Goal: Task Accomplishment & Management: Complete application form

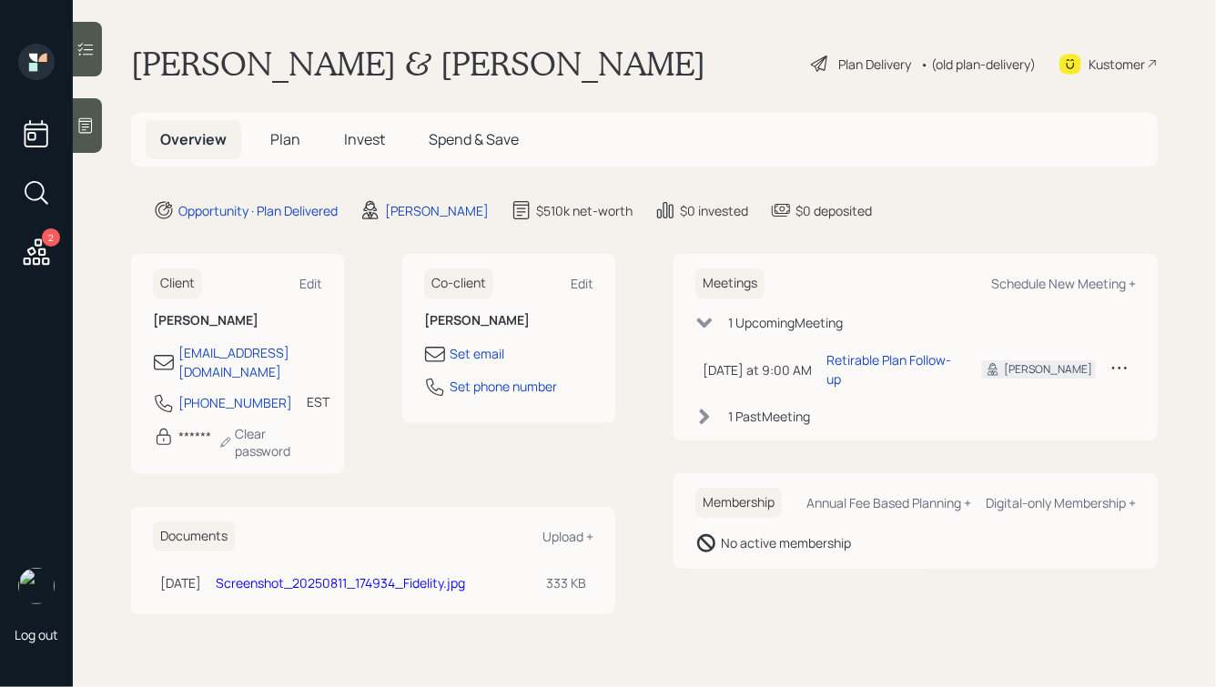
click at [858, 48] on div "Plan Delivery • (old plan-delivery)" at bounding box center [923, 64] width 228 height 40
click at [844, 65] on div "Plan Delivery" at bounding box center [874, 64] width 73 height 19
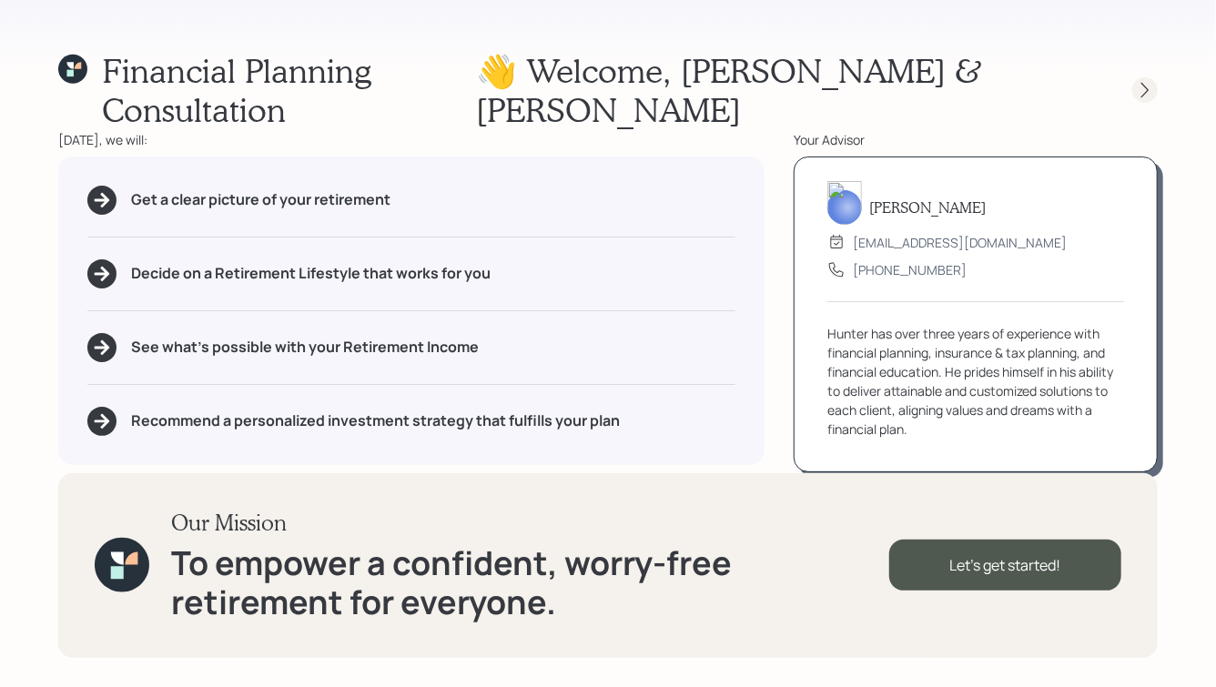
click at [1151, 81] on icon at bounding box center [1145, 90] width 18 height 18
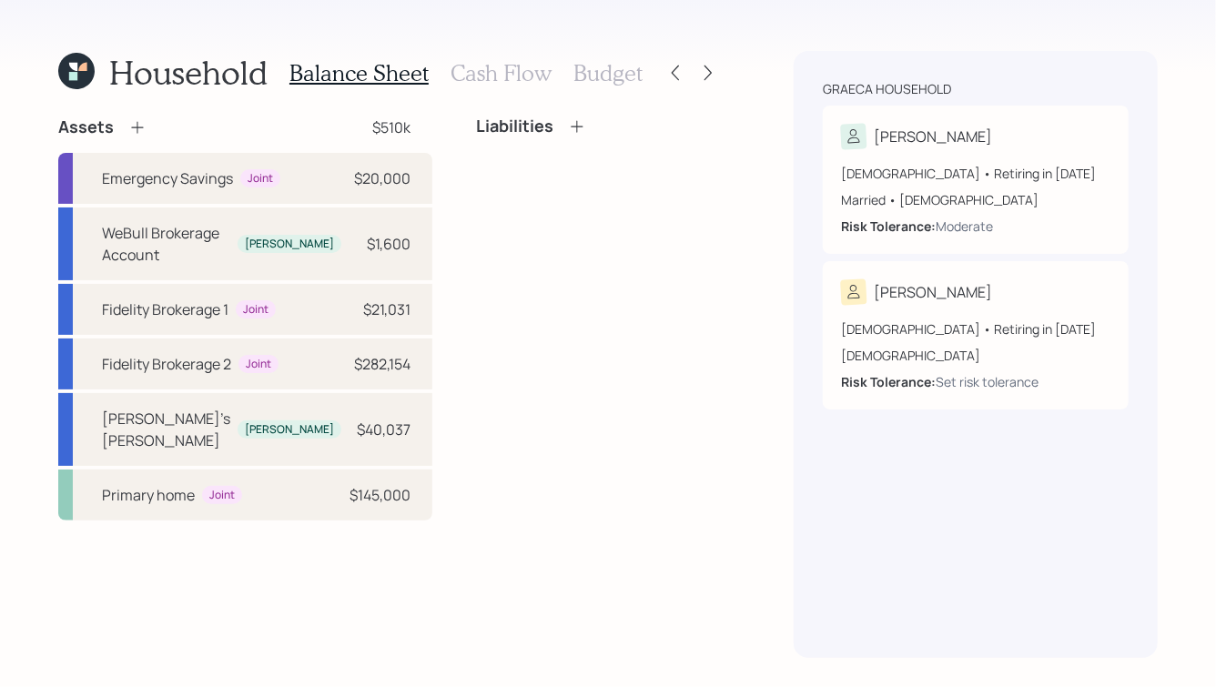
click at [473, 66] on h3 "Cash Flow" at bounding box center [501, 73] width 101 height 26
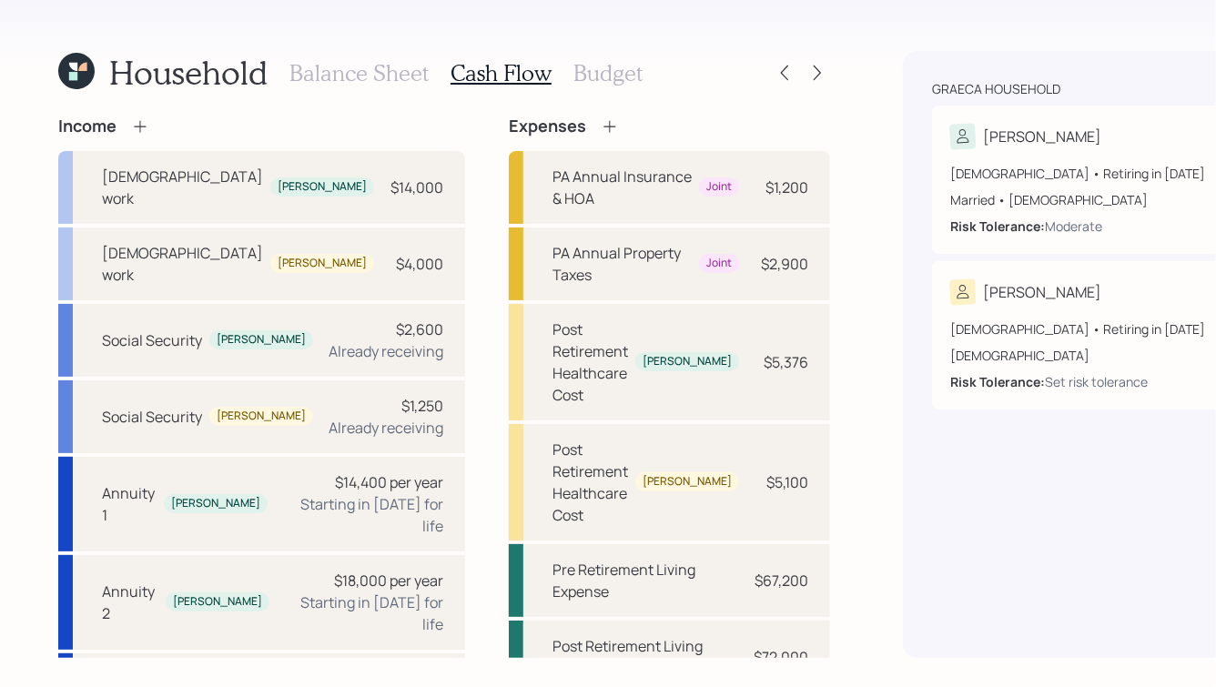
click at [343, 78] on h3 "Balance Sheet" at bounding box center [358, 73] width 139 height 26
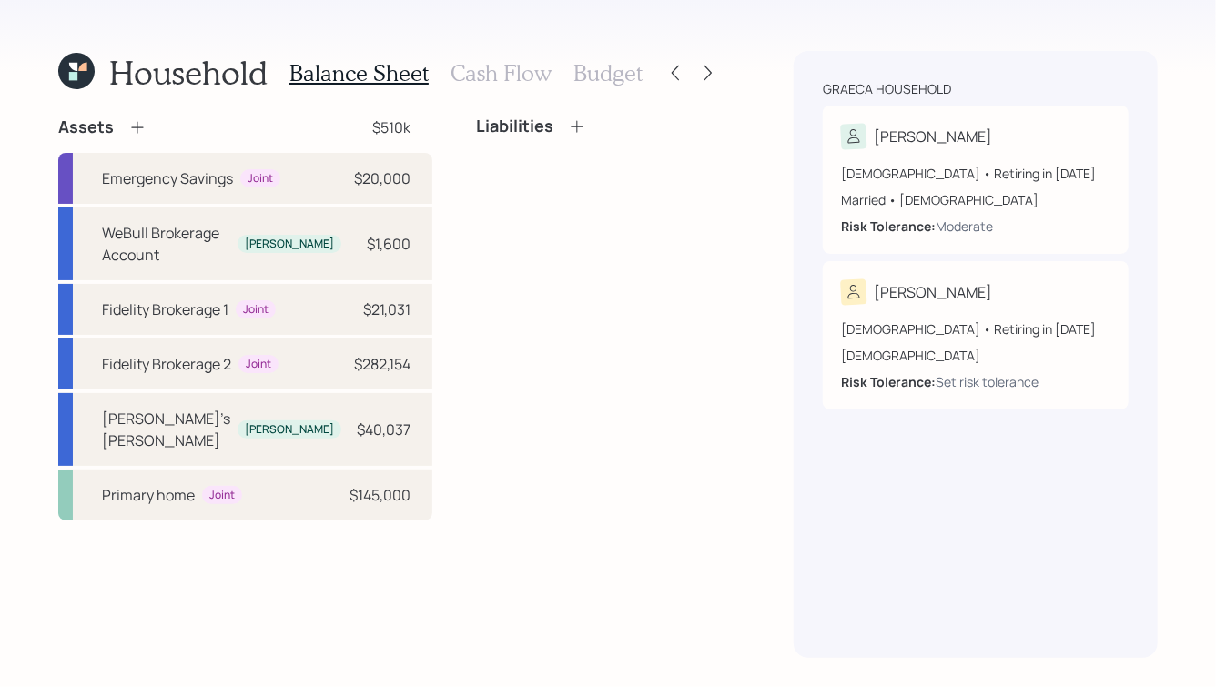
click at [490, 66] on h3 "Cash Flow" at bounding box center [501, 73] width 101 height 26
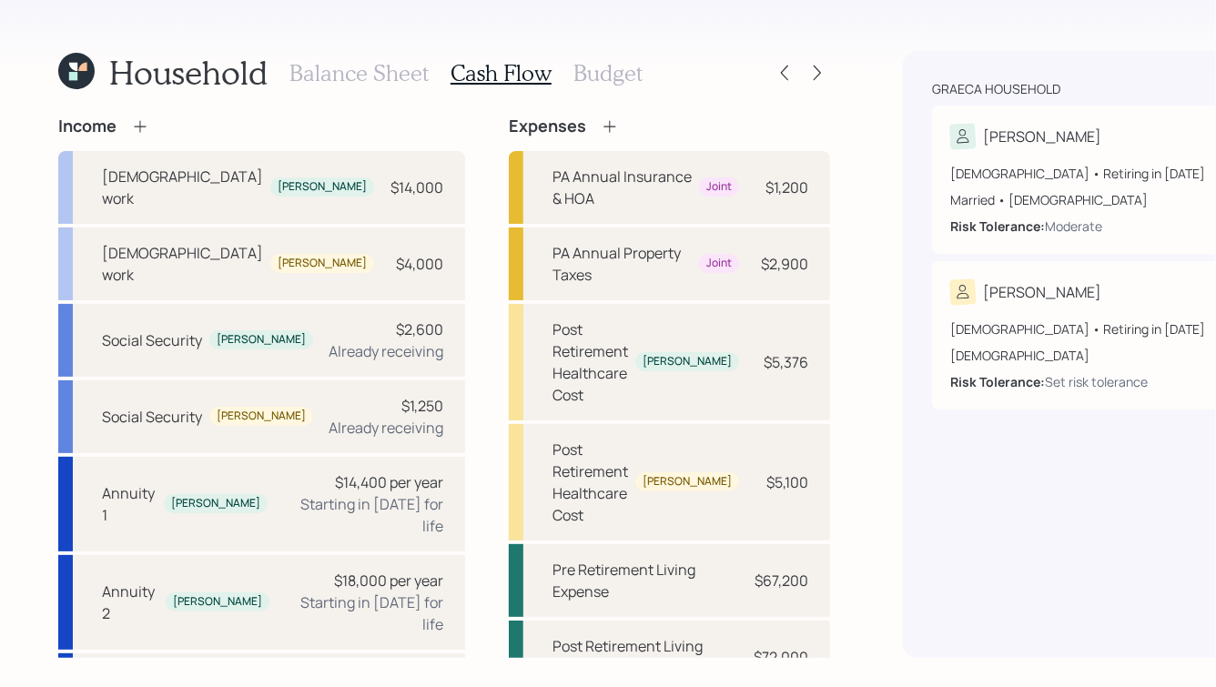
click at [610, 65] on h3 "Budget" at bounding box center [608, 73] width 69 height 26
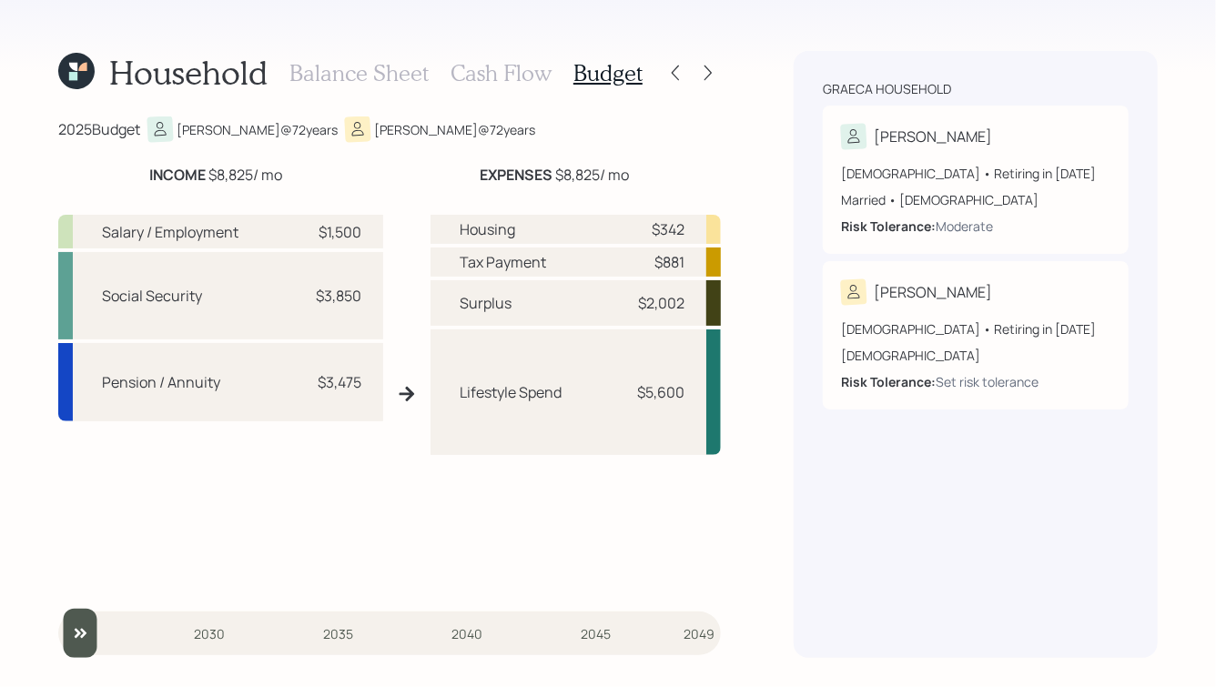
click at [779, 472] on div "Household Balance Sheet Cash Flow Budget 2025 Budget [PERSON_NAME] @ 72 years […" at bounding box center [608, 343] width 1216 height 687
drag, startPoint x: 81, startPoint y: 635, endPoint x: 58, endPoint y: 647, distance: 25.7
click at [58, 647] on input "slider" at bounding box center [389, 633] width 663 height 49
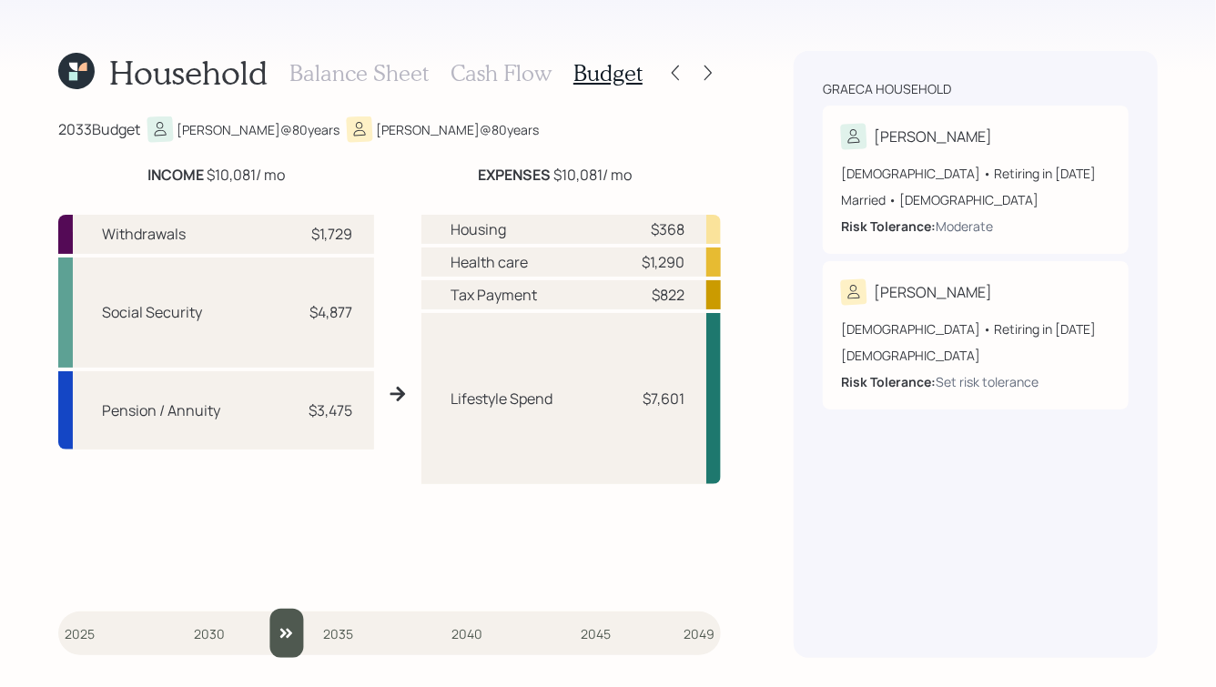
drag, startPoint x: 78, startPoint y: 642, endPoint x: 282, endPoint y: 635, distance: 204.0
type input "2033"
click at [282, 635] on input "slider" at bounding box center [389, 633] width 663 height 49
drag, startPoint x: 310, startPoint y: 311, endPoint x: 365, endPoint y: 316, distance: 55.7
click at [365, 316] on div "Social Security $4,877" at bounding box center [216, 313] width 316 height 110
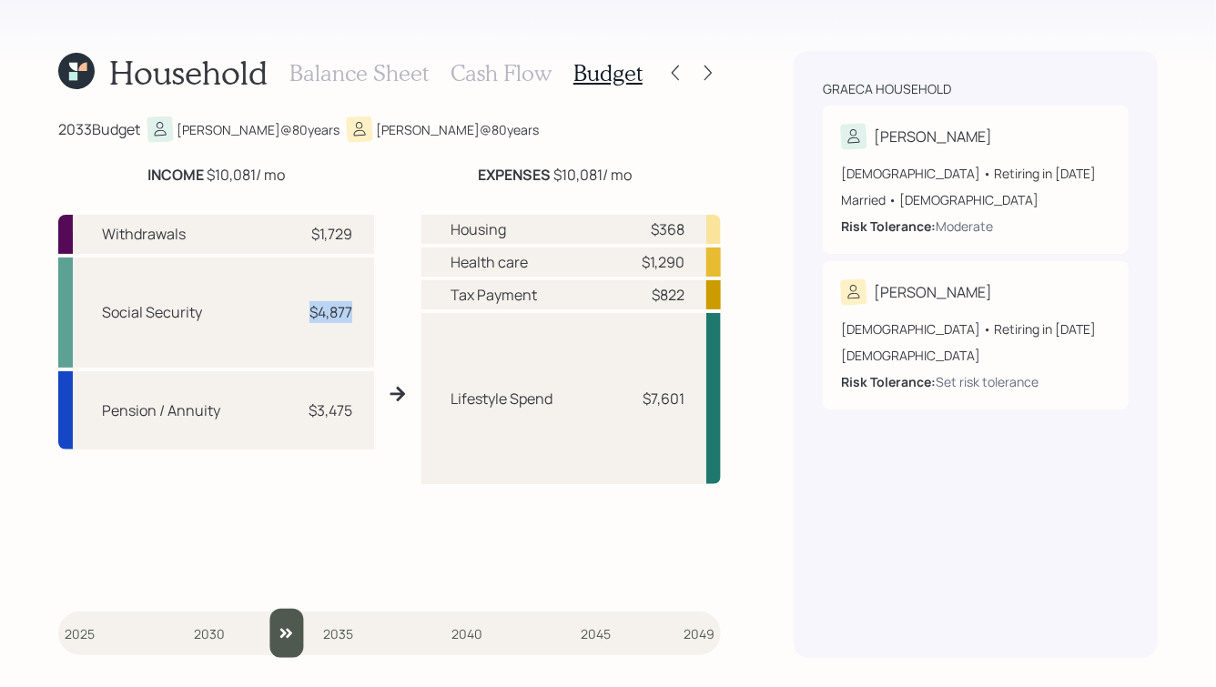
click at [365, 316] on div "Social Security $4,877" at bounding box center [216, 313] width 316 height 110
drag, startPoint x: 307, startPoint y: 408, endPoint x: 383, endPoint y: 410, distance: 76.5
click at [383, 410] on div "Withdrawals $1,729 Social Security $4,877 Pension / Annuity $3,475 Housing $368…" at bounding box center [389, 393] width 663 height 387
drag, startPoint x: 312, startPoint y: 234, endPoint x: 383, endPoint y: 235, distance: 71.0
click at [383, 234] on div "Withdrawals $1,729 Social Security $4,877 Pension / Annuity $3,475 Housing $368…" at bounding box center [389, 393] width 663 height 387
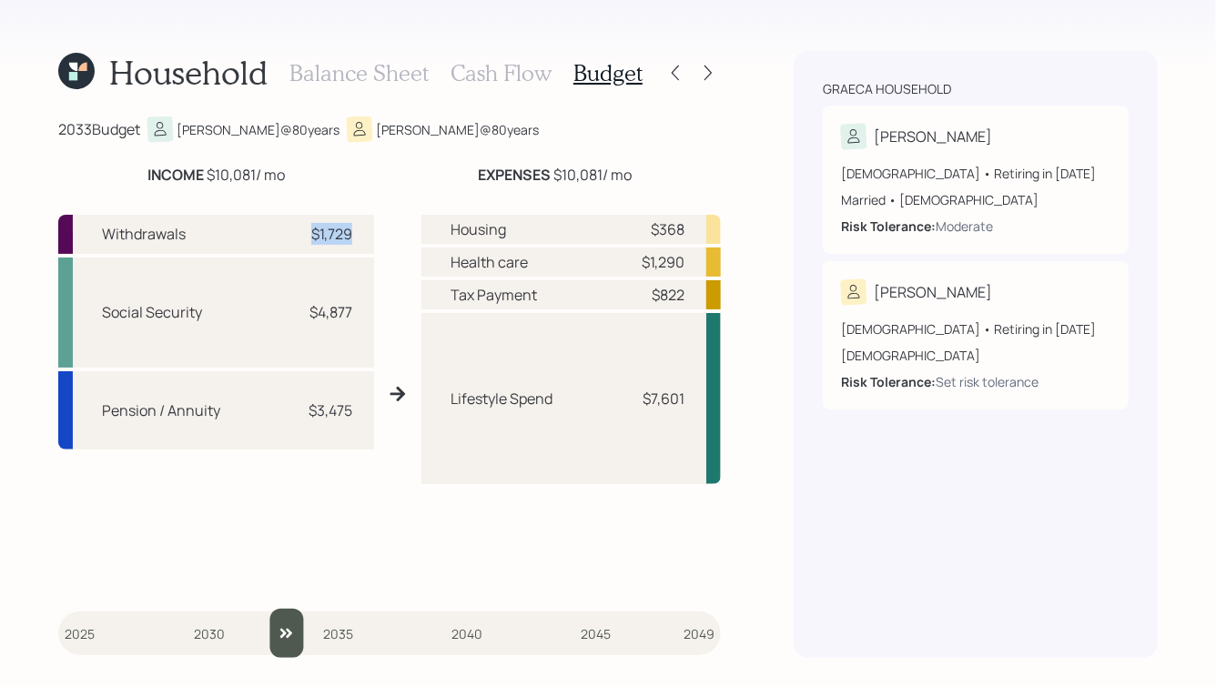
click at [383, 235] on div "Withdrawals $1,729 Social Security $4,877 Pension / Annuity $3,475 Housing $368…" at bounding box center [389, 393] width 663 height 387
drag, startPoint x: 641, startPoint y: 396, endPoint x: 699, endPoint y: 401, distance: 58.5
click at [698, 401] on div "Lifestyle Spend $7,601" at bounding box center [571, 398] width 300 height 171
click at [699, 401] on div "Lifestyle Spend $7,601" at bounding box center [571, 398] width 300 height 171
click at [709, 76] on icon at bounding box center [708, 73] width 18 height 18
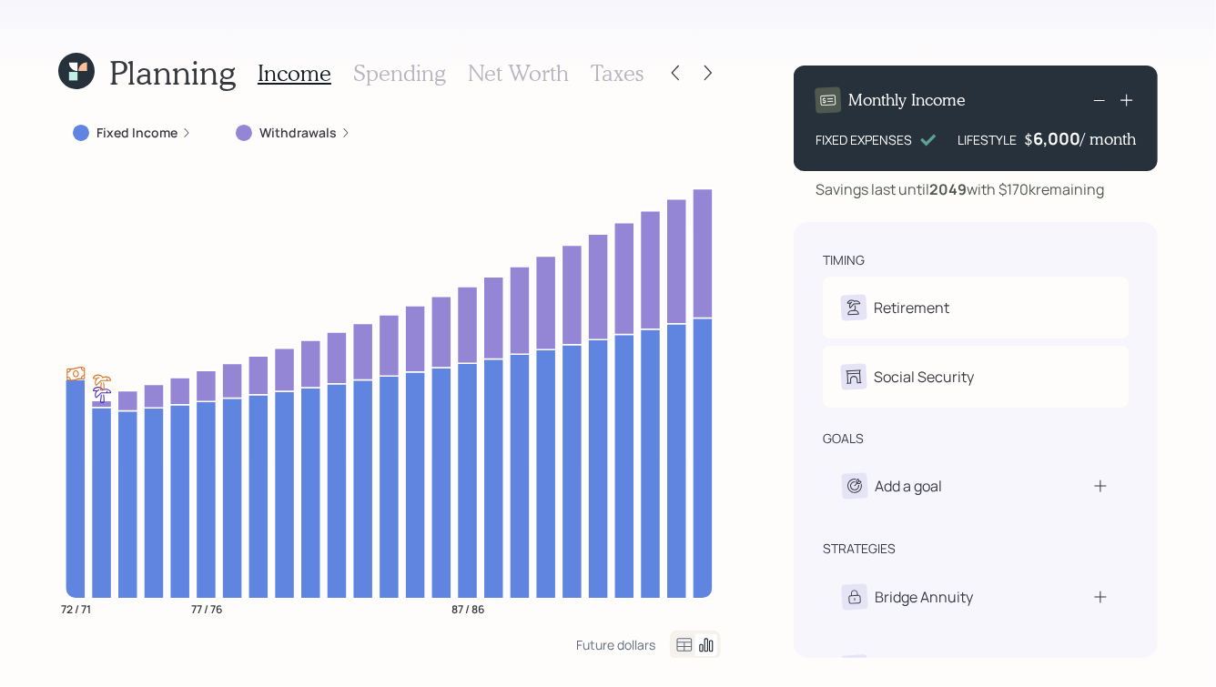
scroll to position [52, 0]
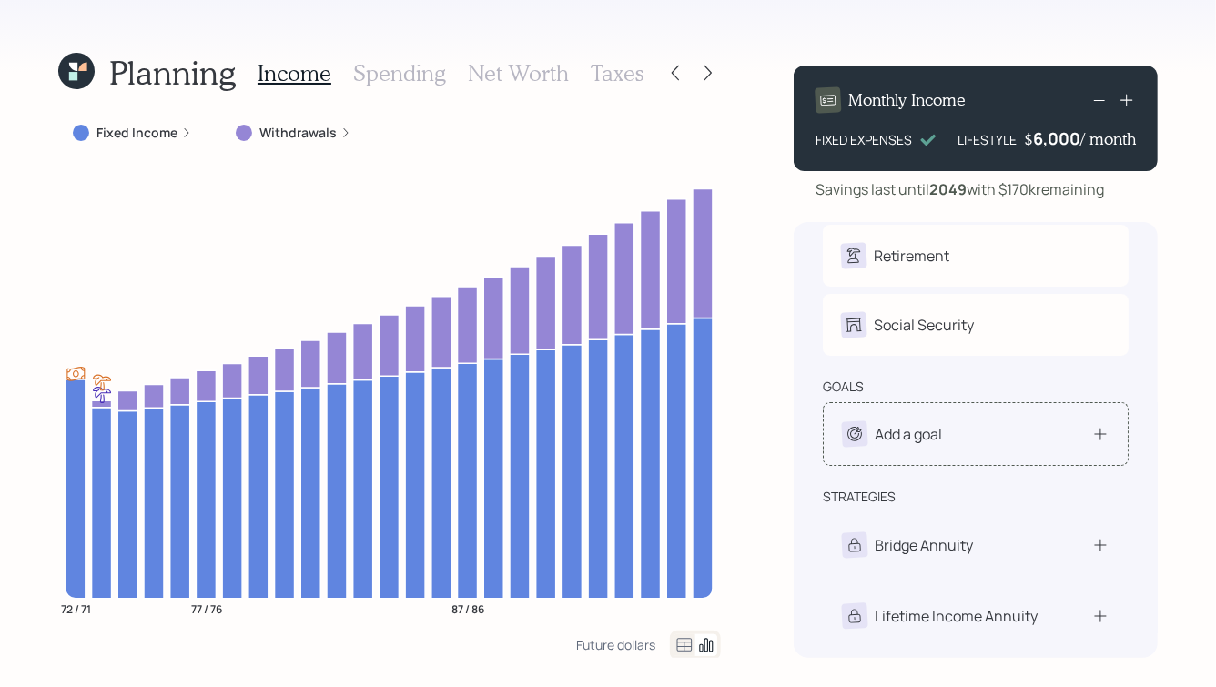
click at [1082, 434] on div "Add a goal" at bounding box center [976, 433] width 268 height 25
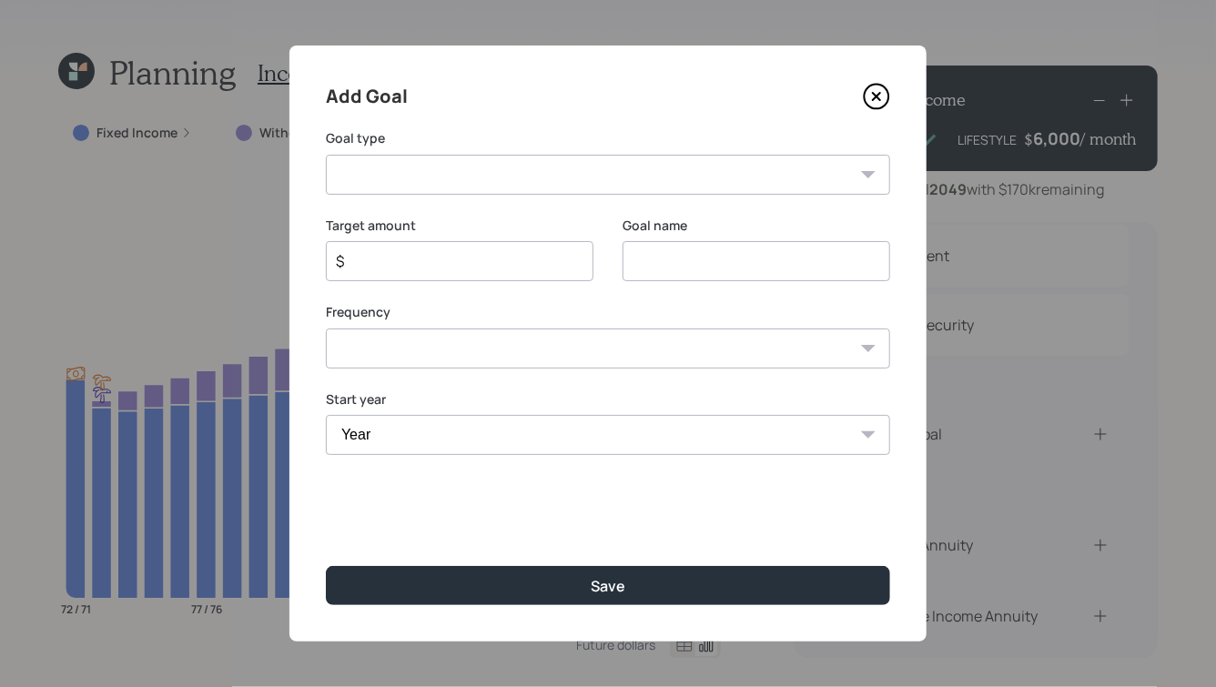
click at [468, 161] on select "Create an emergency fund Donate to charity Purchase a home Make a purchase Supp…" at bounding box center [608, 175] width 564 height 40
click at [875, 97] on icon at bounding box center [876, 96] width 7 height 7
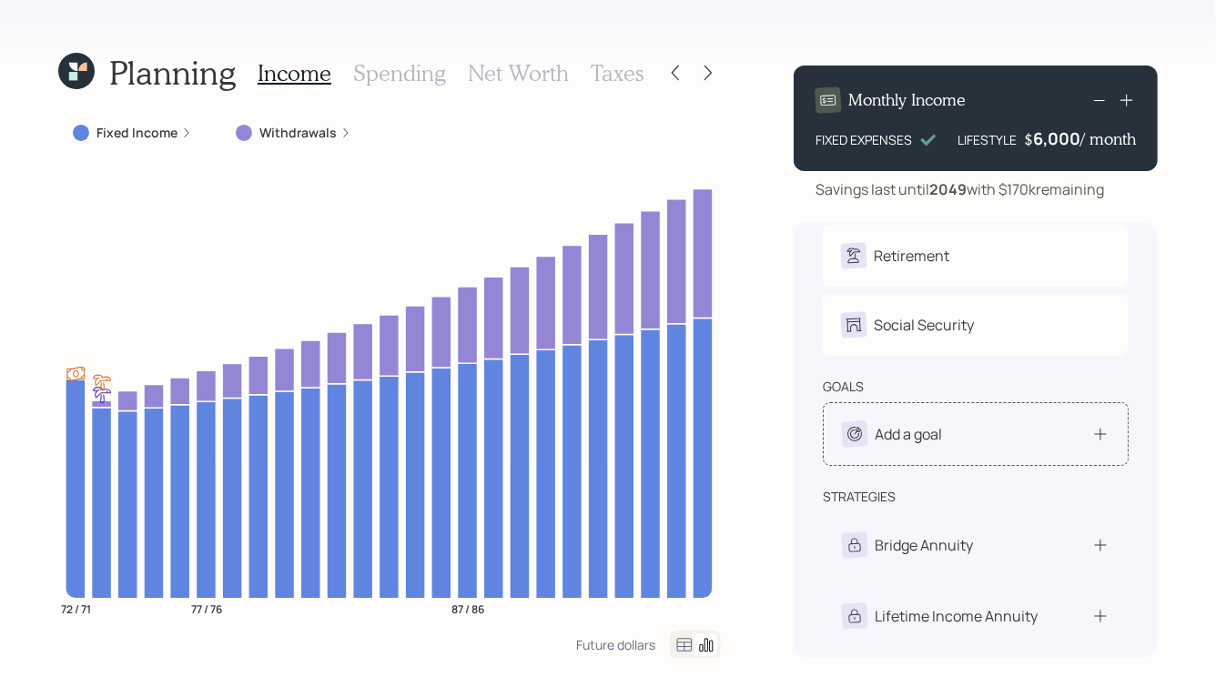
click at [967, 436] on div "Add a goal" at bounding box center [976, 433] width 268 height 25
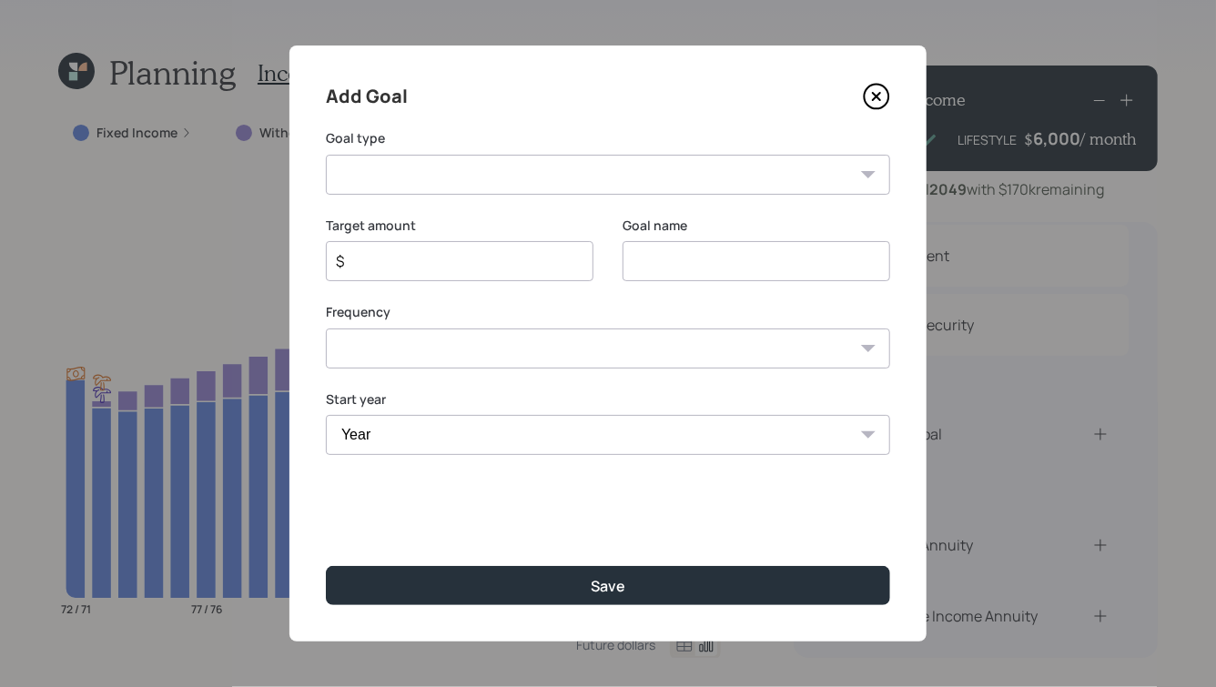
click at [468, 264] on input "$" at bounding box center [452, 261] width 237 height 22
click at [493, 176] on select "Create an emergency fund Donate to charity Purchase a home Make a purchase Supp…" at bounding box center [608, 175] width 564 height 40
select select "vacation"
click at [326, 155] on select "Create an emergency fund Donate to charity Purchase a home Make a purchase Supp…" at bounding box center [608, 175] width 564 height 40
type input "Plan for travel"
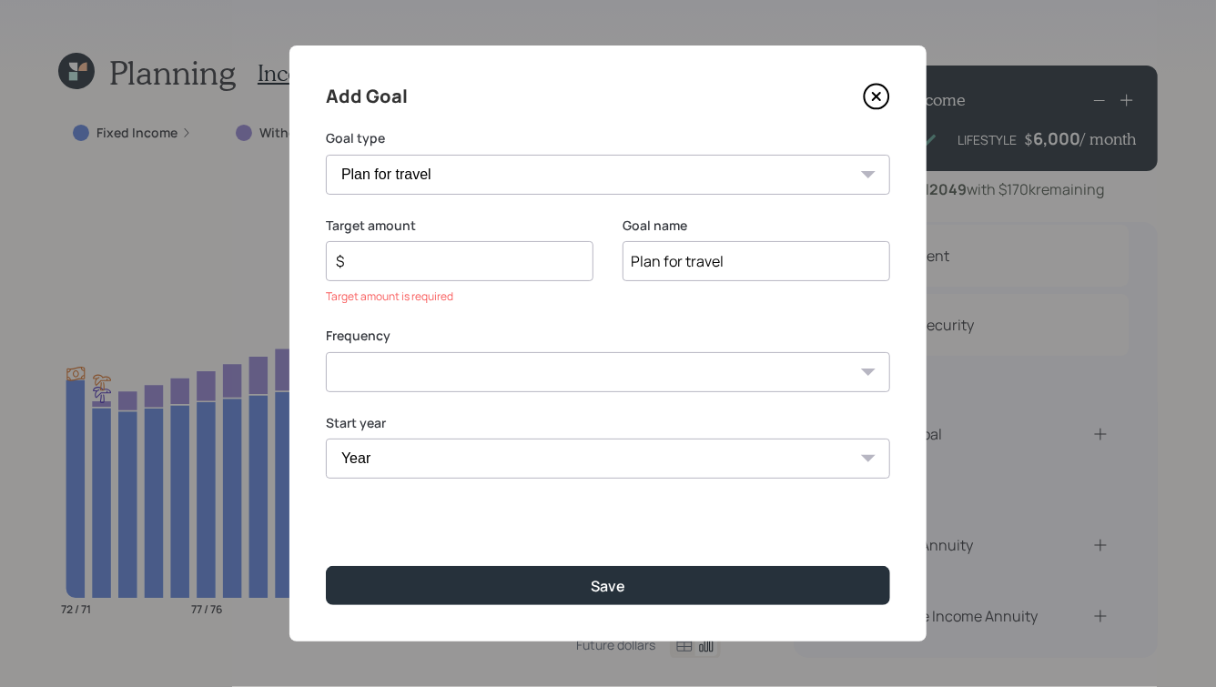
click at [407, 260] on input "$" at bounding box center [452, 261] width 237 height 22
type input "$ 10,000"
type input "Travel Fun @ 80"
click at [506, 340] on select "One time Every 1 year Every 2 years Every 3 years Every 4 years Every 5 years E…" at bounding box center [608, 349] width 564 height 40
select select "1"
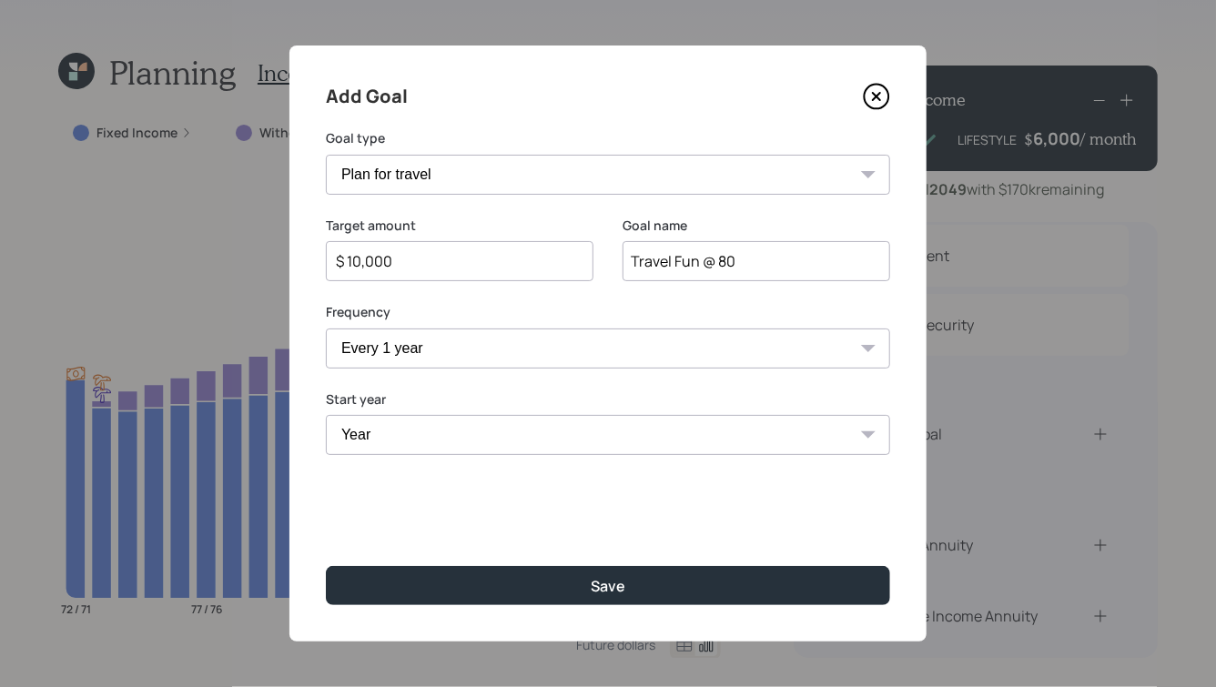
click at [326, 329] on select "One time Every 1 year Every 2 years Every 3 years Every 4 years Every 5 years E…" at bounding box center [608, 349] width 564 height 40
click at [530, 438] on select "Year [DATE] 2026 2027 2028 2029 2030 2031 2032 2033 2034 2035 2036 2037 2038 20…" at bounding box center [460, 435] width 268 height 40
select select "2033"
click at [326, 415] on select "Year [DATE] 2026 2027 2028 2029 2030 2031 2032 2033 2034 2035 2036 2037 2038 20…" at bounding box center [460, 435] width 268 height 40
click at [724, 440] on select "Year [DATE] 2034 2035 2036 2037 2038 2039 2040 2041 2042 2043 2044 2045 2046 20…" at bounding box center [757, 435] width 268 height 40
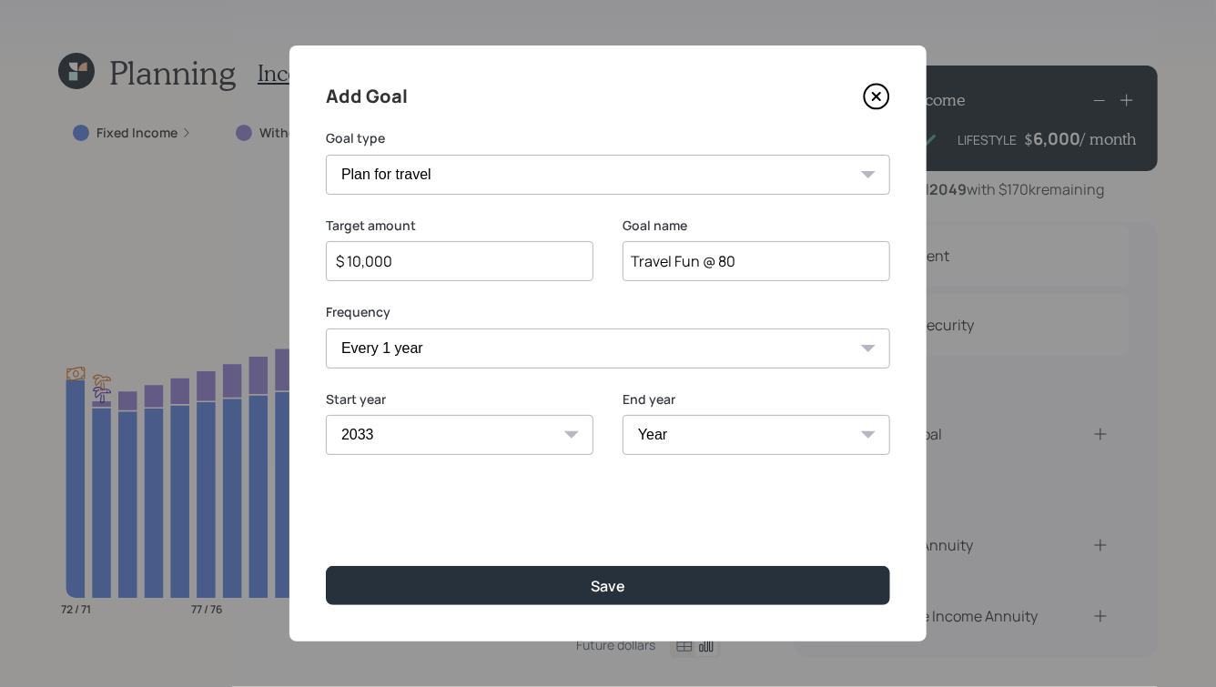
select select "2040"
click at [623, 415] on select "Year [DATE] 2034 2035 2036 2037 2038 2039 2040 2041 2042 2043 2044 2045 2046 20…" at bounding box center [757, 435] width 268 height 40
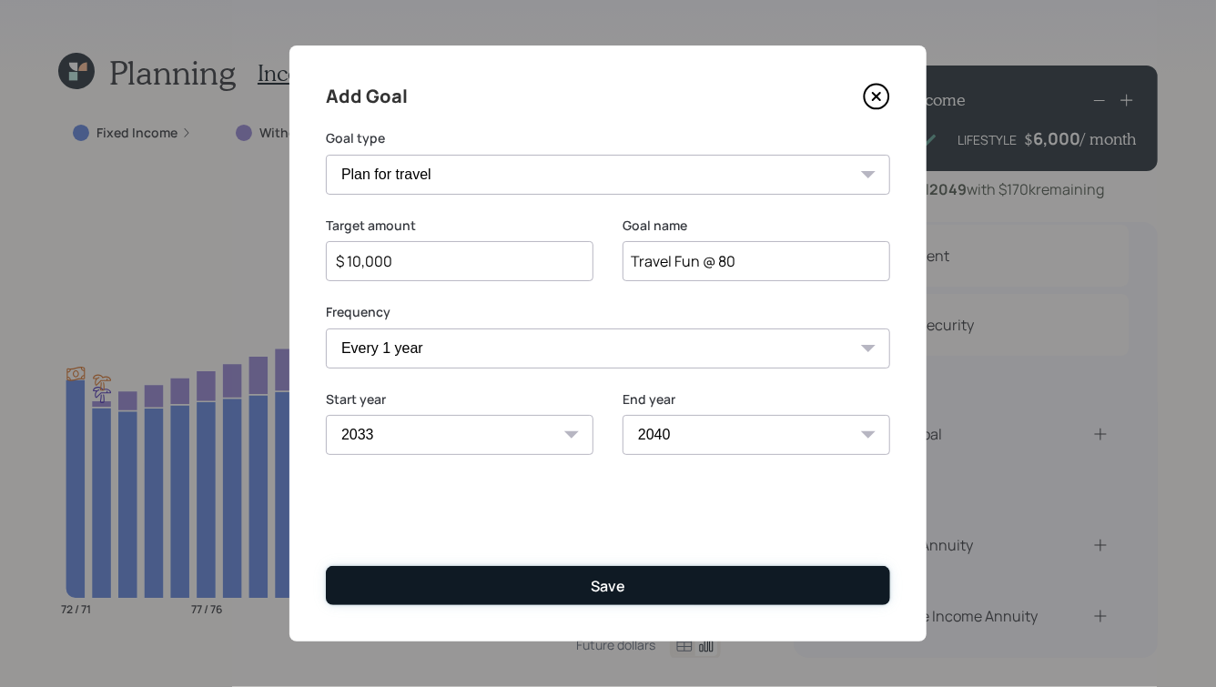
click at [484, 593] on button "Save" at bounding box center [608, 585] width 564 height 39
type input "$"
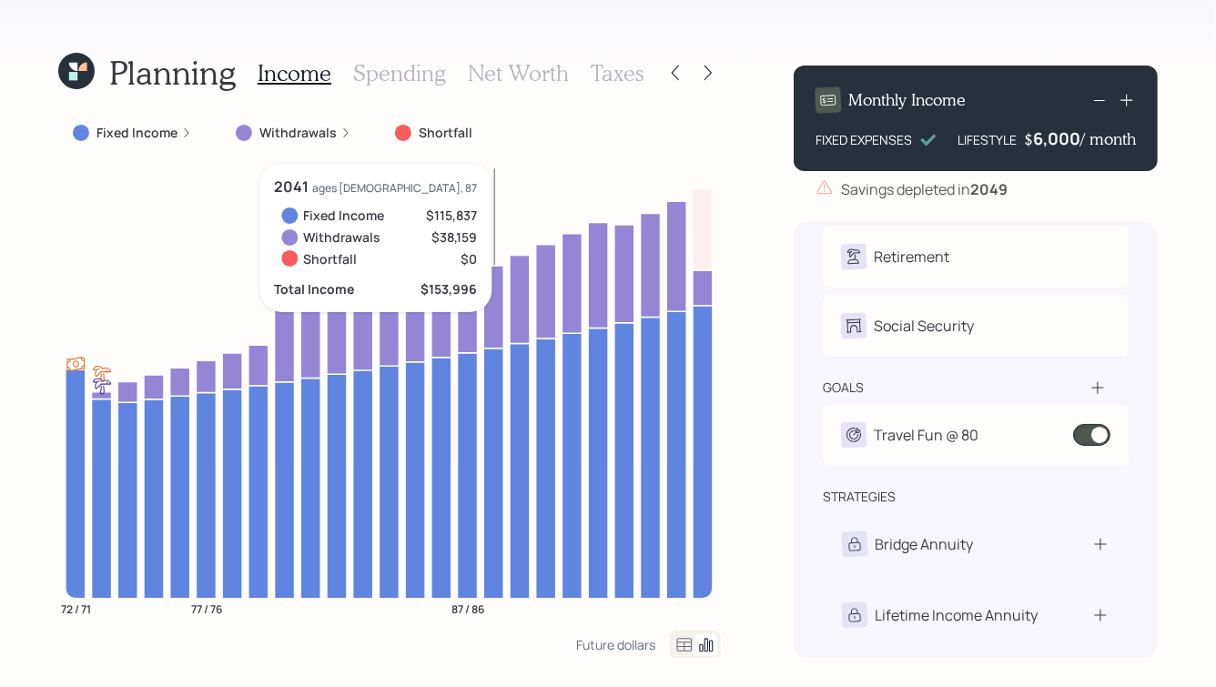
scroll to position [50, 0]
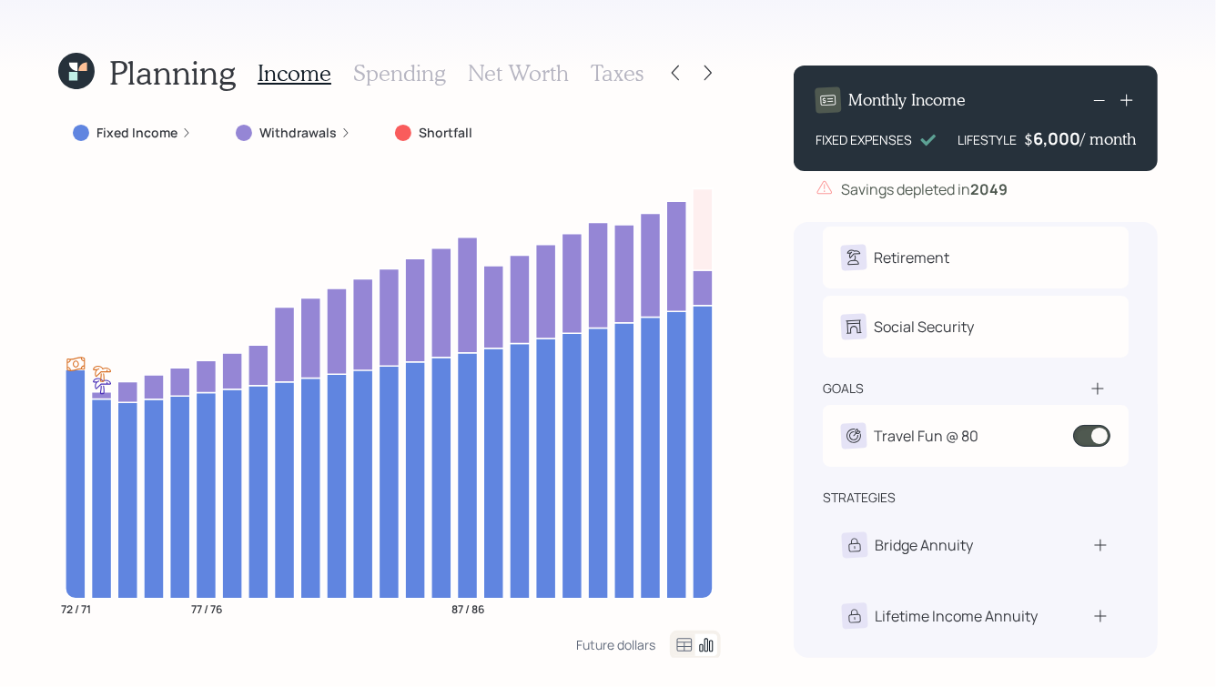
click at [82, 66] on icon at bounding box center [82, 67] width 9 height 9
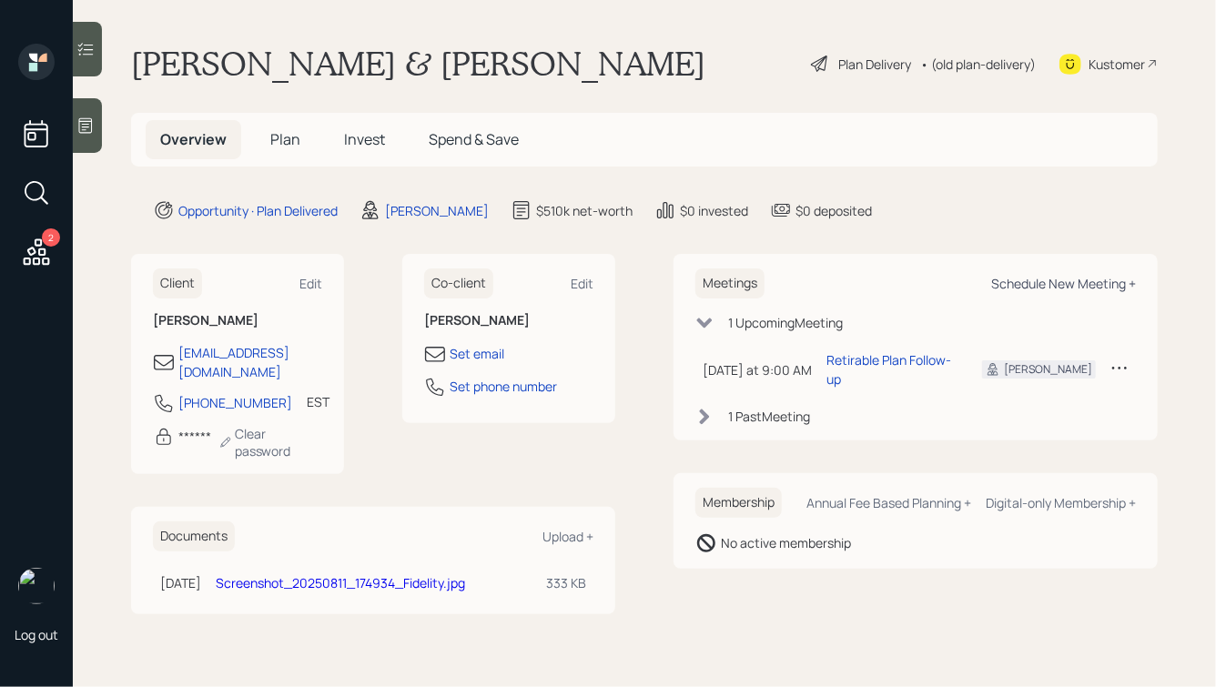
click at [1067, 281] on div "Schedule New Meeting +" at bounding box center [1063, 283] width 145 height 17
select select "ade3b313-576a-42c5-b346-1eb294908ae6"
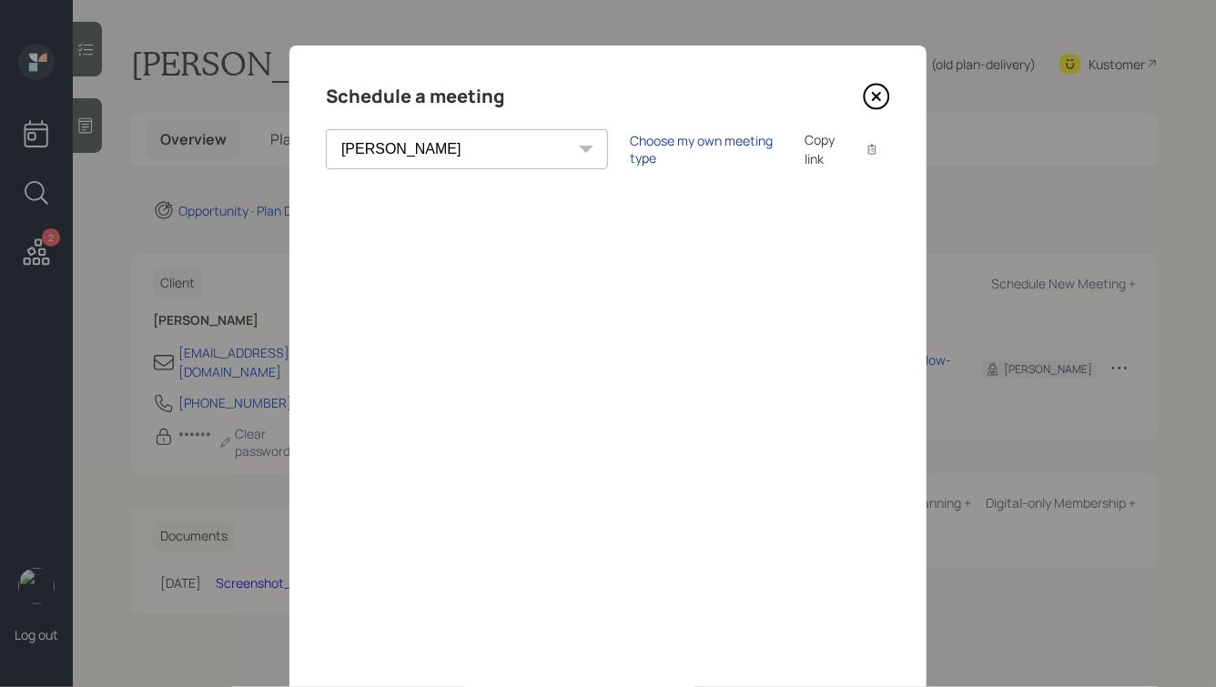
click at [630, 147] on div "Choose my own meeting type" at bounding box center [706, 149] width 153 height 35
click at [879, 99] on icon at bounding box center [876, 96] width 7 height 7
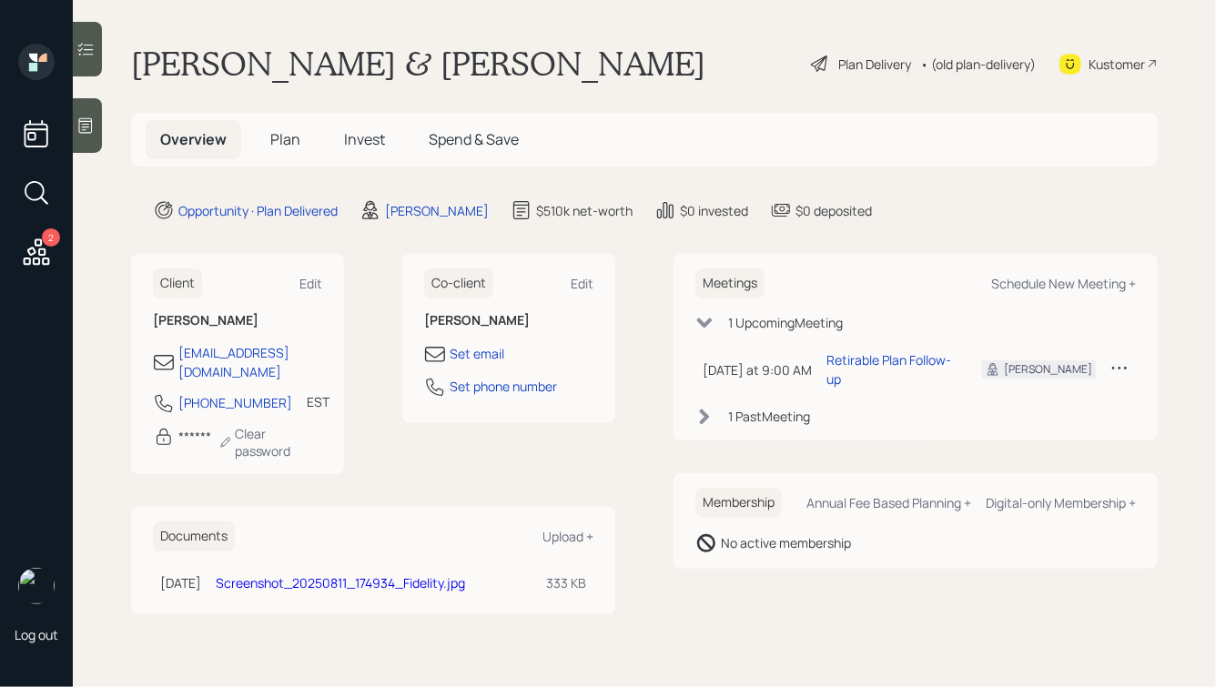
click at [289, 136] on span "Plan" at bounding box center [285, 139] width 30 height 20
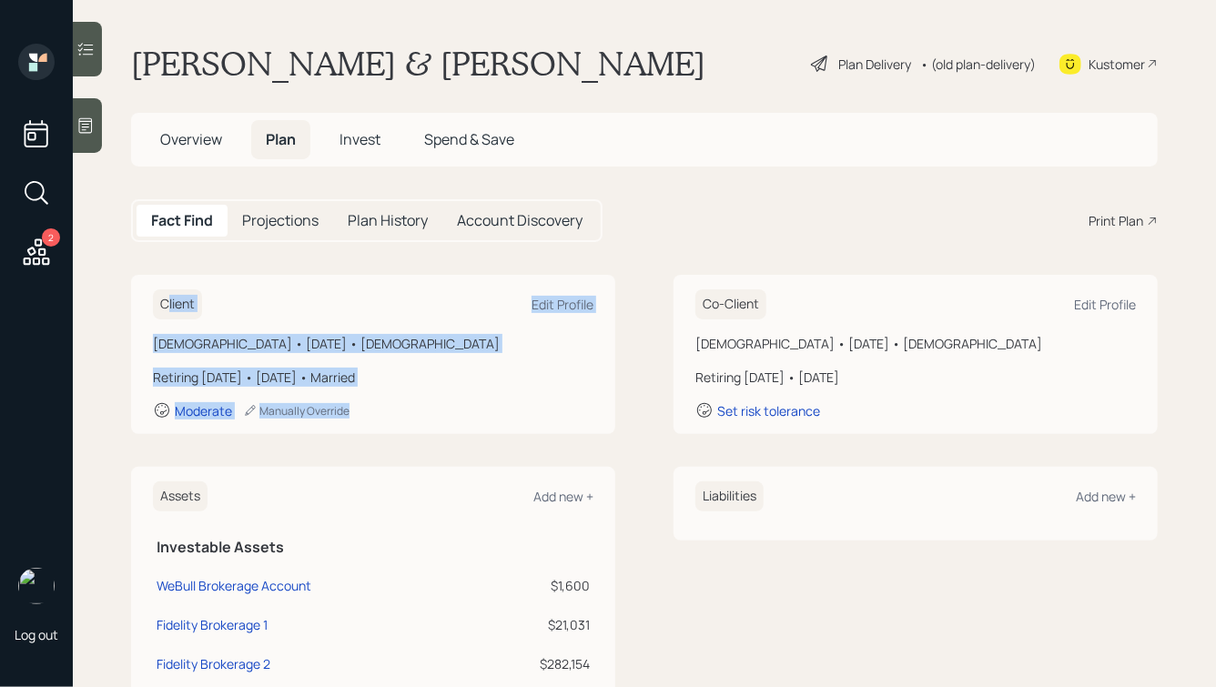
drag, startPoint x: 382, startPoint y: 422, endPoint x: 161, endPoint y: 301, distance: 252.2
click at [163, 302] on div "Client Edit Profile [DEMOGRAPHIC_DATA] • [DATE] • [DEMOGRAPHIC_DATA] Retiring […" at bounding box center [373, 354] width 484 height 159
click at [135, 289] on div "Client Edit Profile [DEMOGRAPHIC_DATA] • [DATE] • [DEMOGRAPHIC_DATA] Retiring […" at bounding box center [373, 354] width 484 height 159
